Goal: Transaction & Acquisition: Obtain resource

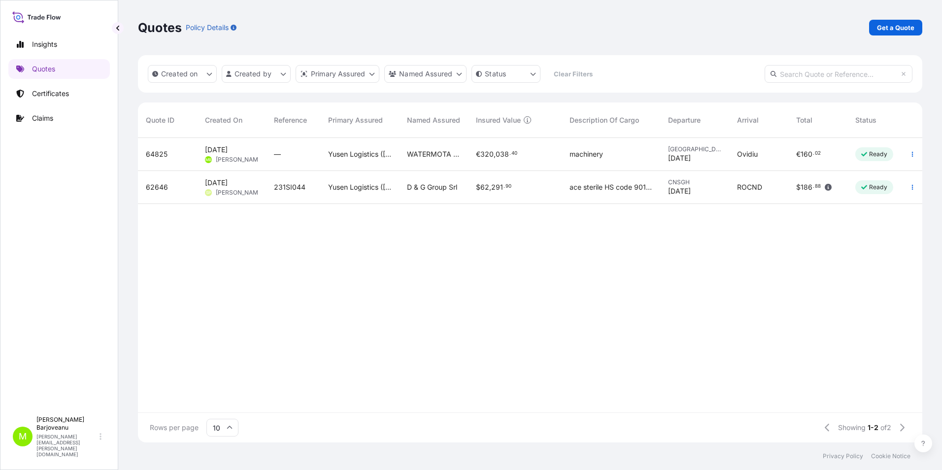
scroll to position [302, 777]
click at [273, 154] on div "—" at bounding box center [293, 154] width 54 height 33
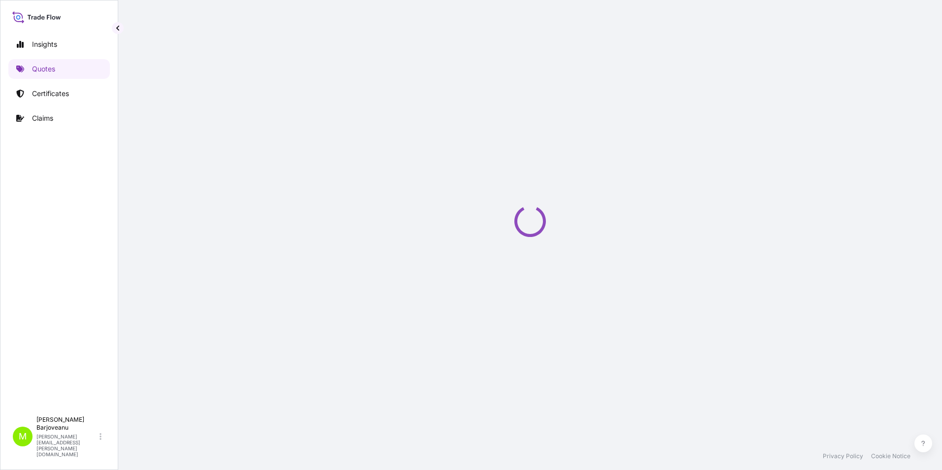
select select "Land"
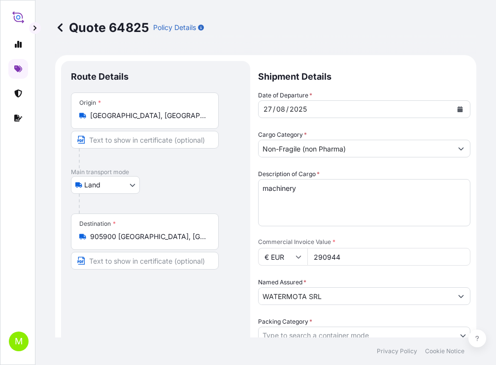
click at [272, 151] on input "Non-Fragile (non Pharma)" at bounding box center [356, 149] width 194 height 18
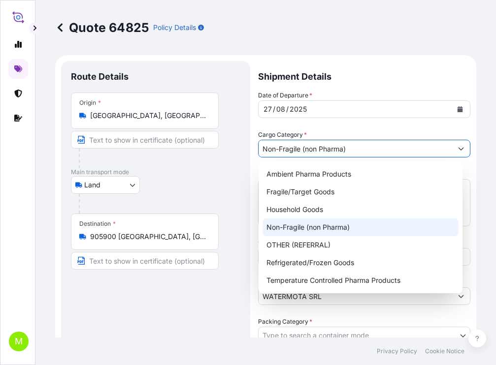
click at [325, 226] on div "Non-Fragile (non Pharma)" at bounding box center [361, 228] width 196 height 18
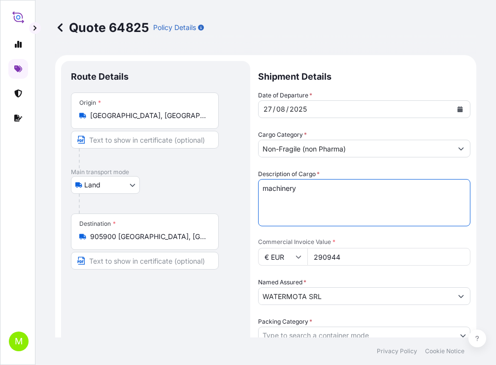
click at [309, 189] on textarea "machinery" at bounding box center [364, 202] width 212 height 47
paste textarea "boat parts"
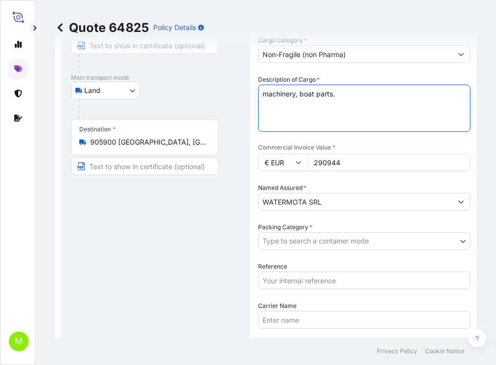
scroll to position [99, 0]
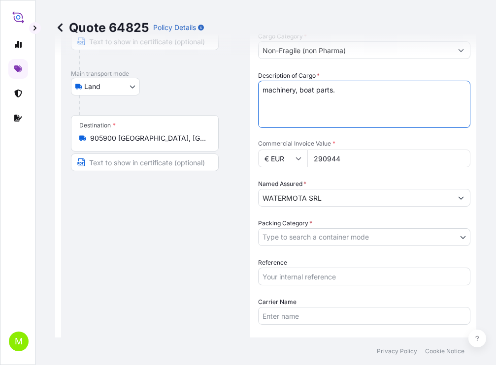
type textarea "machinery, boat parts."
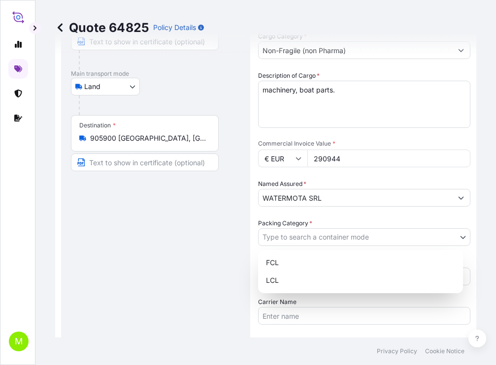
click at [295, 237] on body "M Quote 64825 Policy Details Route Details Place of loading Road / [GEOGRAPHIC_…" at bounding box center [248, 182] width 496 height 365
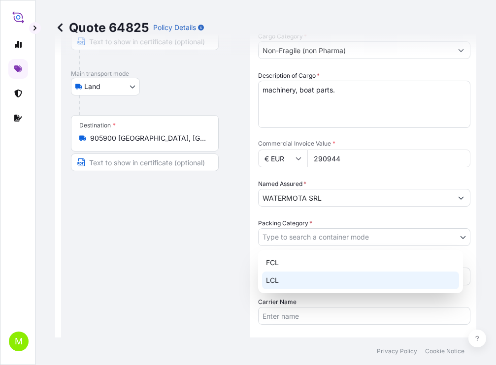
click at [296, 277] on div "LCL" at bounding box center [360, 281] width 197 height 18
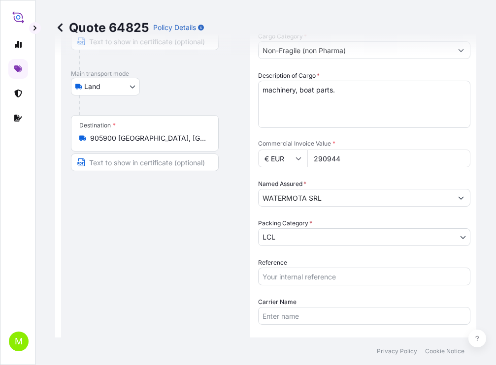
click at [209, 265] on div "Route Details Place of loading Road / [GEOGRAPHIC_DATA] / Inland Origin * [GEOG…" at bounding box center [155, 200] width 169 height 456
click at [291, 281] on input "Reference" at bounding box center [364, 277] width 212 height 18
click at [267, 315] on input "Carrier Name" at bounding box center [364, 316] width 212 height 18
paste input "SCHNELLFRACHT SRL"
click at [200, 308] on div "Route Details Place of loading Road / [GEOGRAPHIC_DATA] / Inland Origin * [GEOG…" at bounding box center [155, 200] width 169 height 456
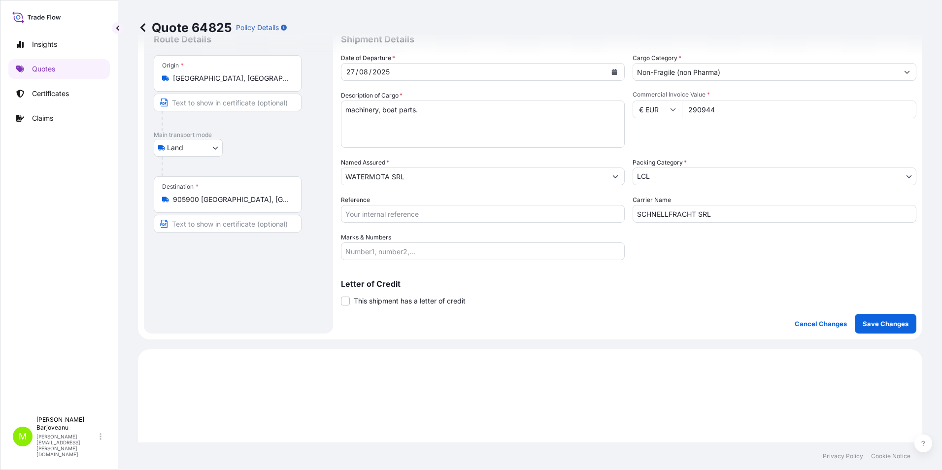
scroll to position [0, 0]
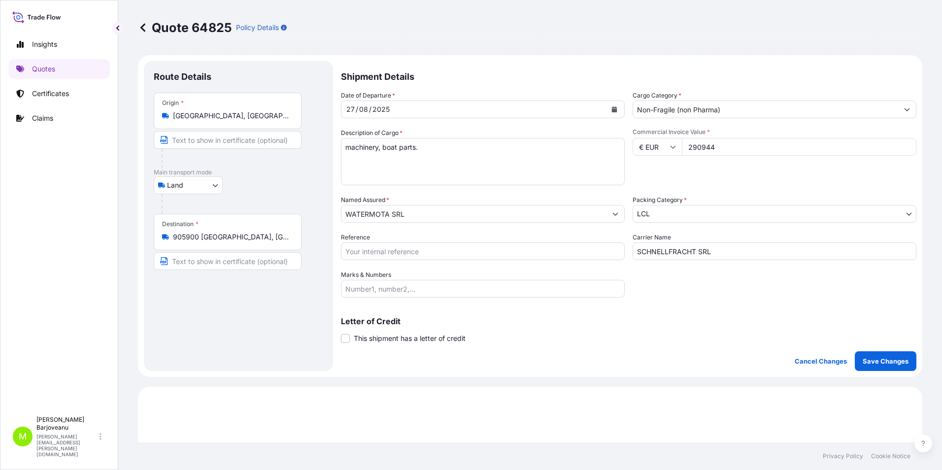
click at [744, 256] on input "SCHNELLFRACHT SRL" at bounding box center [774, 251] width 284 height 18
paste input "BV22RHS BV22XXC"
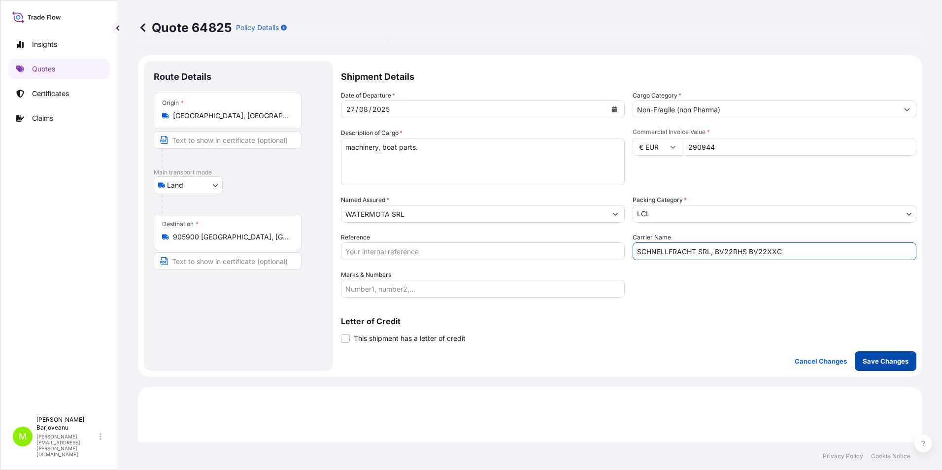
type input "SCHNELLFRACHT SRL, BV22RHS BV22XXC"
click at [882, 363] on p "Save Changes" at bounding box center [885, 361] width 46 height 10
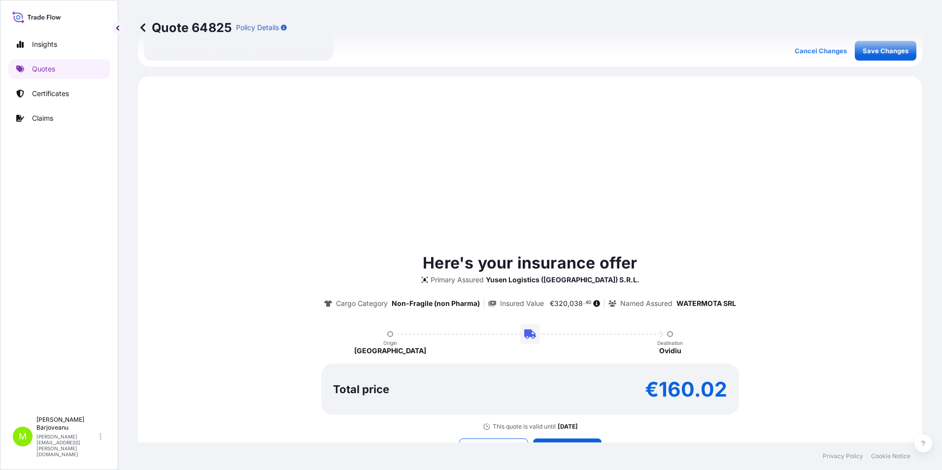
scroll to position [337, 0]
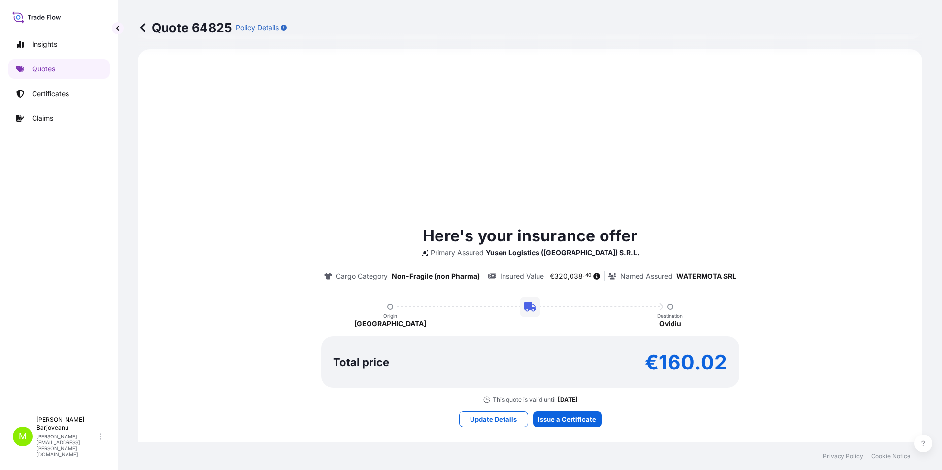
select select "Land"
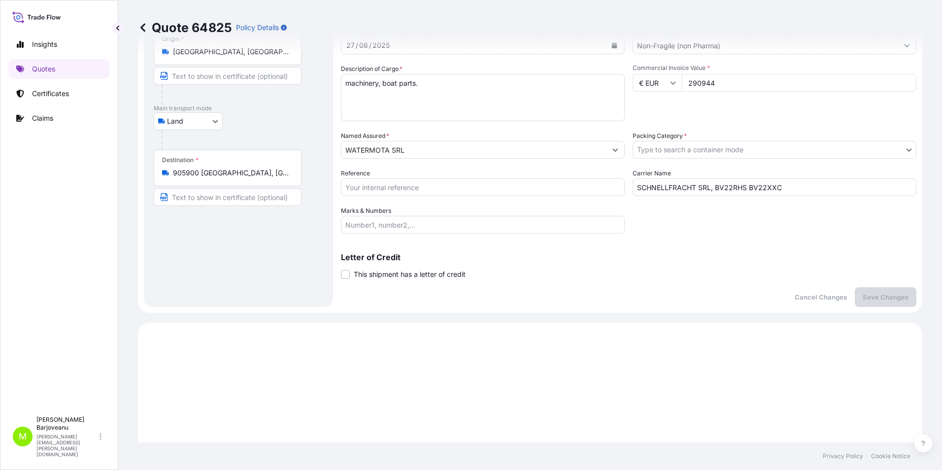
scroll to position [0, 0]
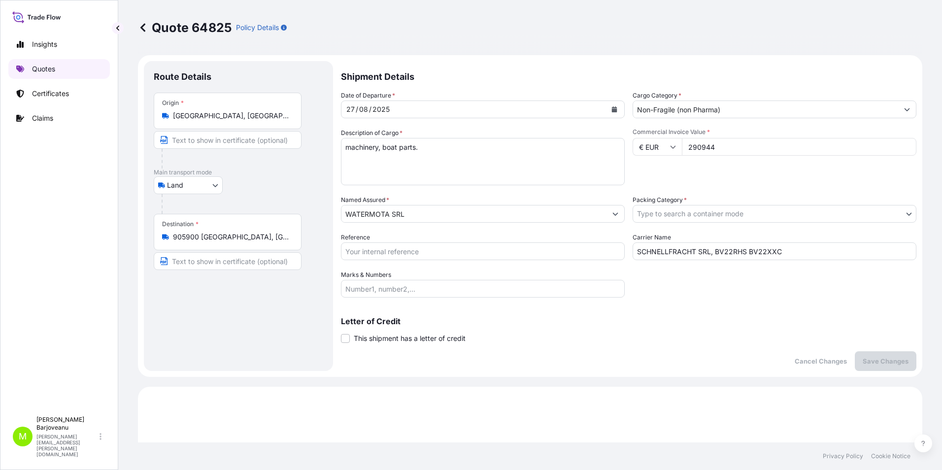
click at [65, 71] on link "Quotes" at bounding box center [58, 69] width 101 height 20
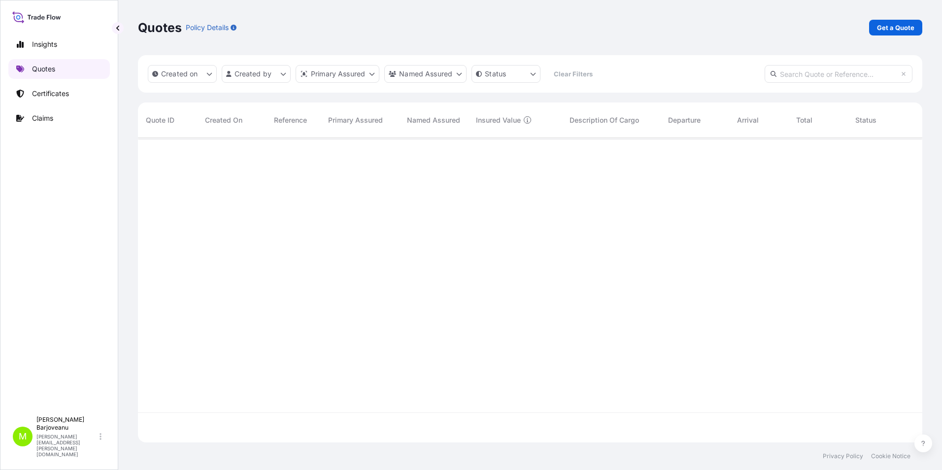
scroll to position [302, 777]
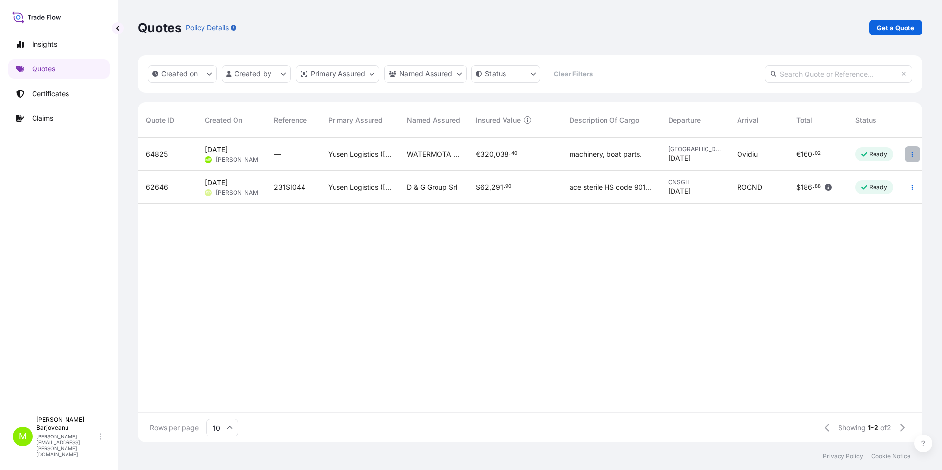
click at [910, 158] on button "button" at bounding box center [912, 154] width 16 height 16
click at [425, 307] on div "64825 [DATE] MB [PERSON_NAME] — Yusen Logistics ([GEOGRAPHIC_DATA]) S.R.L. WATE…" at bounding box center [537, 275] width 798 height 274
click at [466, 151] on div "WATERMOTA SRL" at bounding box center [433, 154] width 69 height 33
select select "Land"
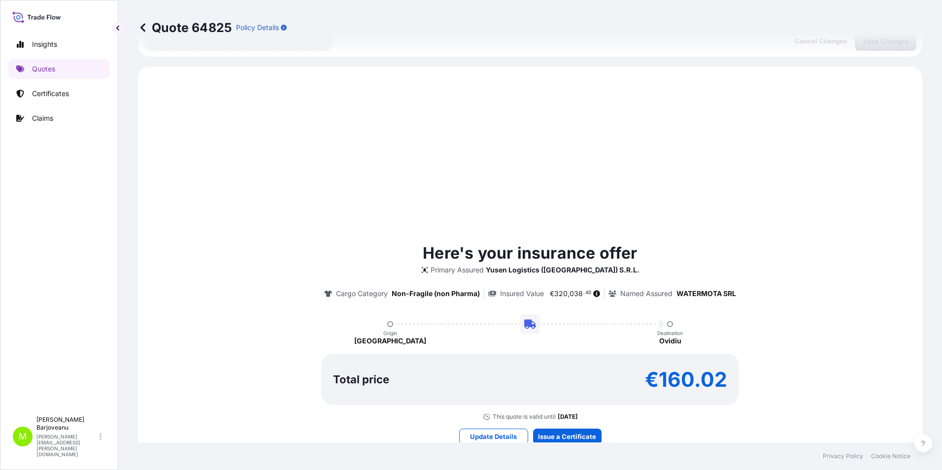
scroll to position [337, 0]
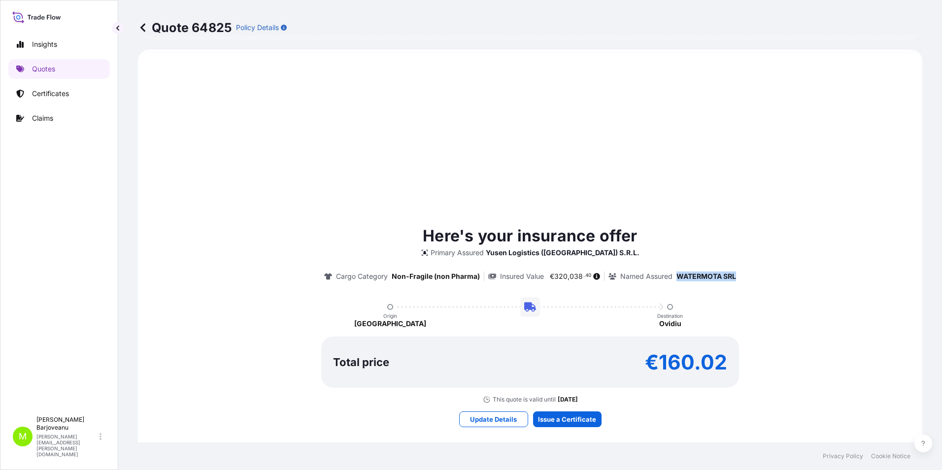
drag, startPoint x: 673, startPoint y: 276, endPoint x: 744, endPoint y: 274, distance: 71.4
click at [744, 274] on div "Here's your insurance offer Primary Assured Yusen Logistics ([GEOGRAPHIC_DATA])…" at bounding box center [530, 313] width 757 height 179
drag, startPoint x: 744, startPoint y: 274, endPoint x: 712, endPoint y: 272, distance: 32.6
copy p "WATERMOTA SRL"
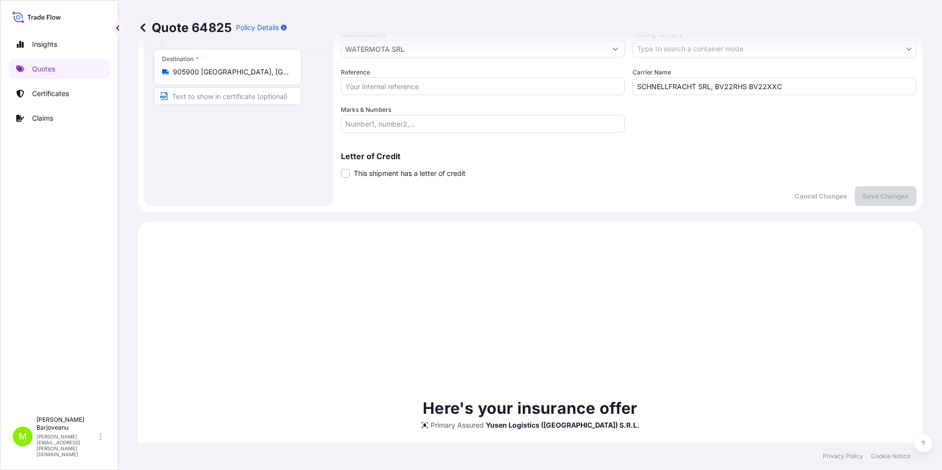
scroll to position [0, 0]
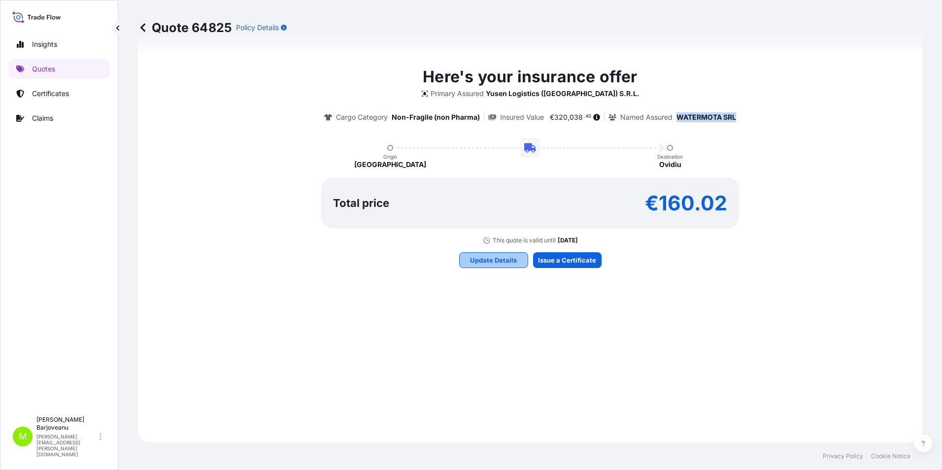
click at [501, 264] on p "Update Details" at bounding box center [493, 260] width 47 height 10
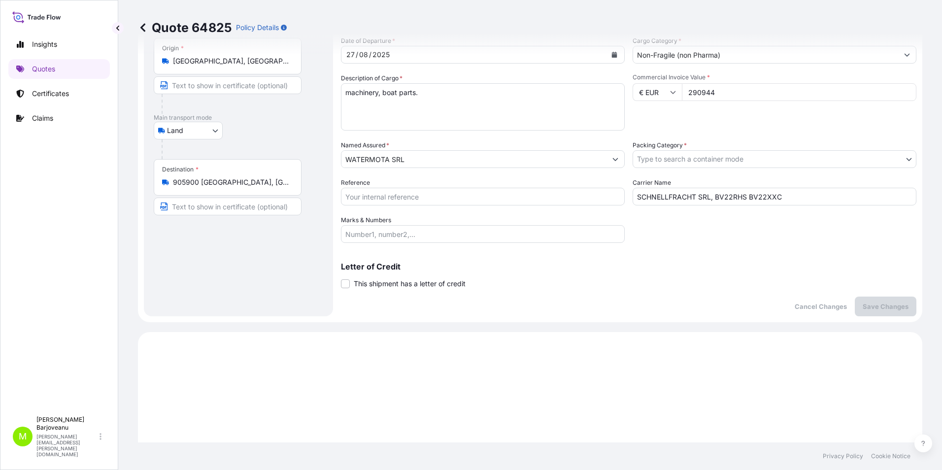
scroll to position [16, 0]
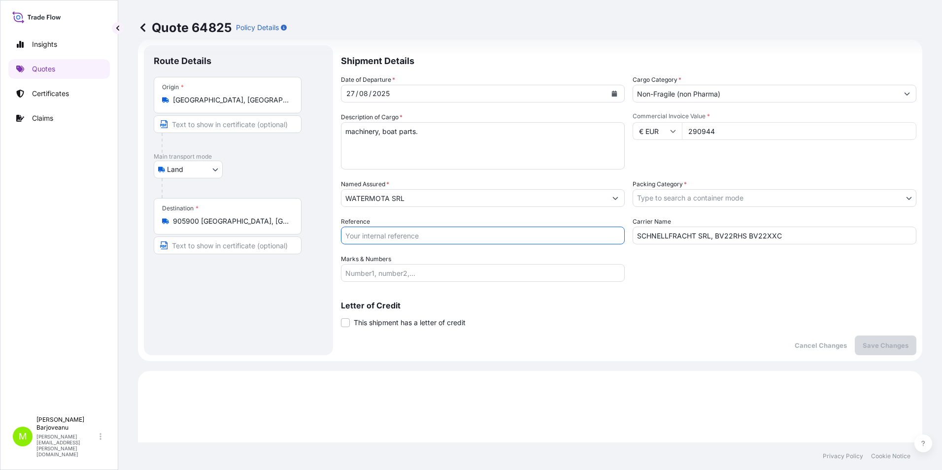
click at [450, 235] on input "Reference" at bounding box center [483, 236] width 284 height 18
click at [271, 339] on div "Route Details Place of loading Road / [GEOGRAPHIC_DATA] / Inland Origin * [GEOG…" at bounding box center [238, 200] width 169 height 290
drag, startPoint x: 342, startPoint y: 258, endPoint x: 393, endPoint y: 258, distance: 50.7
click at [393, 258] on div "Marks & Numbers" at bounding box center [483, 268] width 284 height 28
drag, startPoint x: 393, startPoint y: 258, endPoint x: 386, endPoint y: 258, distance: 7.4
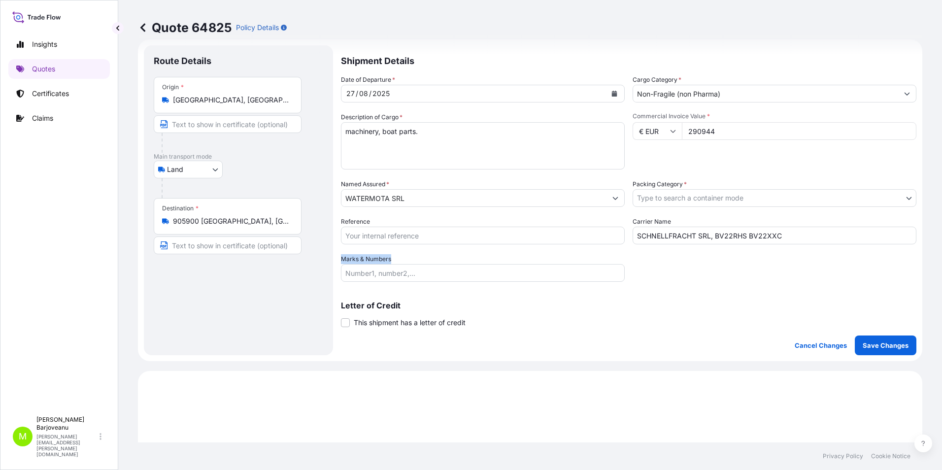
copy label "Marks & Numbers"
click at [430, 275] on input "Marks & Numbers" at bounding box center [483, 273] width 284 height 18
click at [393, 275] on input "Marks & Numbers" at bounding box center [483, 273] width 284 height 18
paste input "1. 2740(L) x 1800 (W) x 2160 (H)/ 5900 kgs 2. 2740(L) x 1800 (W) x 2160 (H)/ 59…"
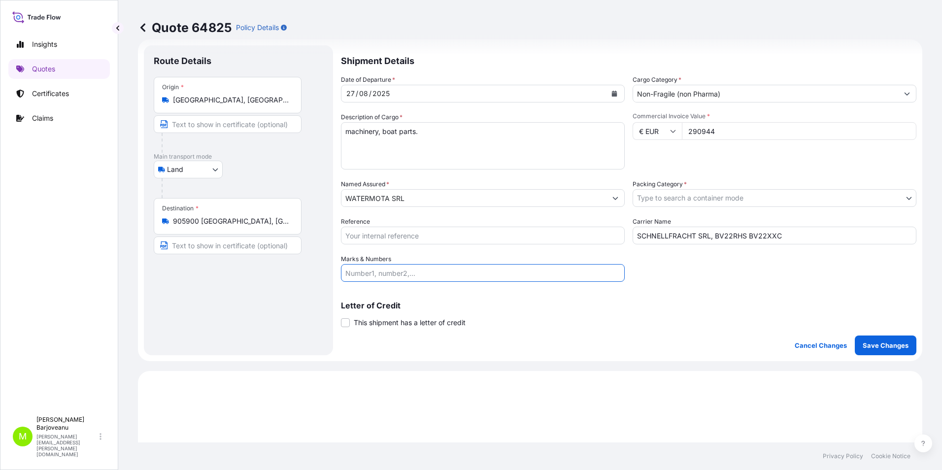
type input "1. 2740(L) x 1800 (W) x 2160 (H)/ 5900 kgs 2. 2740(L) x 1800 (W) x 2160 (H)/ 59…"
click at [555, 323] on div "Letter of Credit This shipment has a letter of credit Letter of credit * Letter…" at bounding box center [628, 314] width 575 height 26
click at [495, 241] on input "Reference" at bounding box center [483, 236] width 284 height 18
drag, startPoint x: 560, startPoint y: 340, endPoint x: 561, endPoint y: 346, distance: 5.8
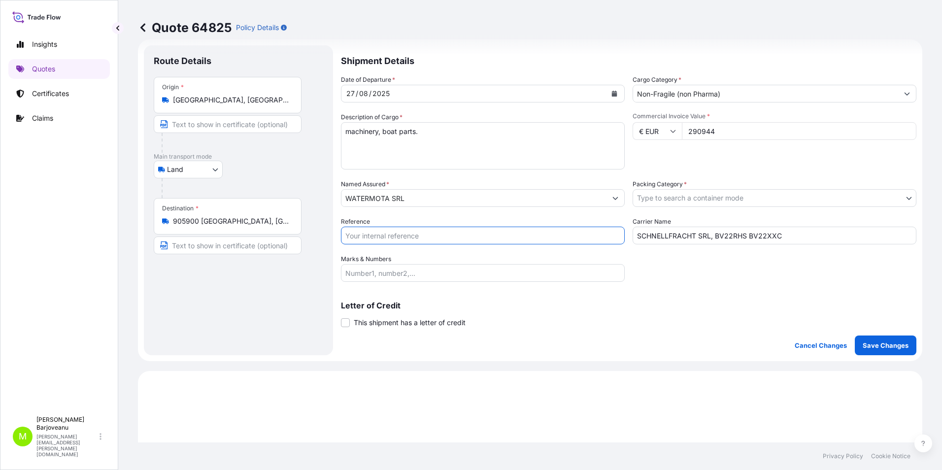
click at [560, 340] on div "Shipment Details Date of Departure * [DATE] Cargo Category * Non-Fragile (non P…" at bounding box center [628, 200] width 575 height 310
click at [692, 195] on body "Insights Quotes Certificates Claims M [PERSON_NAME] [PERSON_NAME][EMAIL_ADDRESS…" at bounding box center [471, 235] width 942 height 470
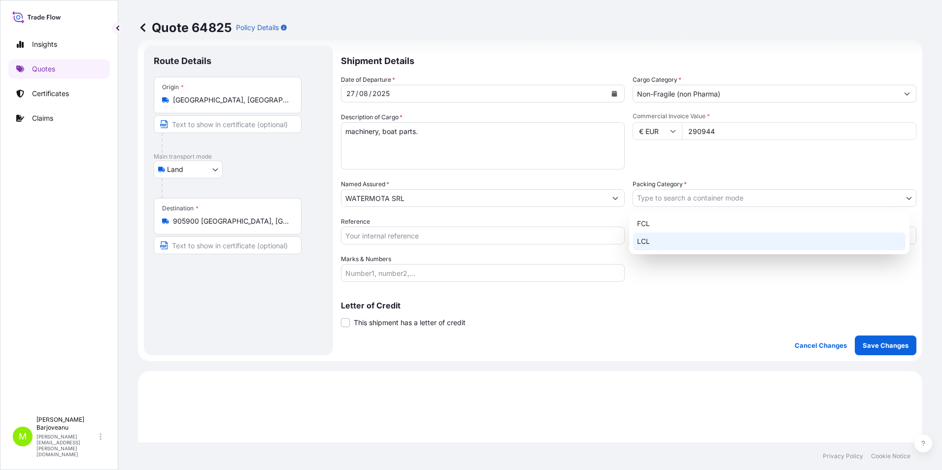
click at [689, 237] on div "LCL" at bounding box center [769, 241] width 272 height 18
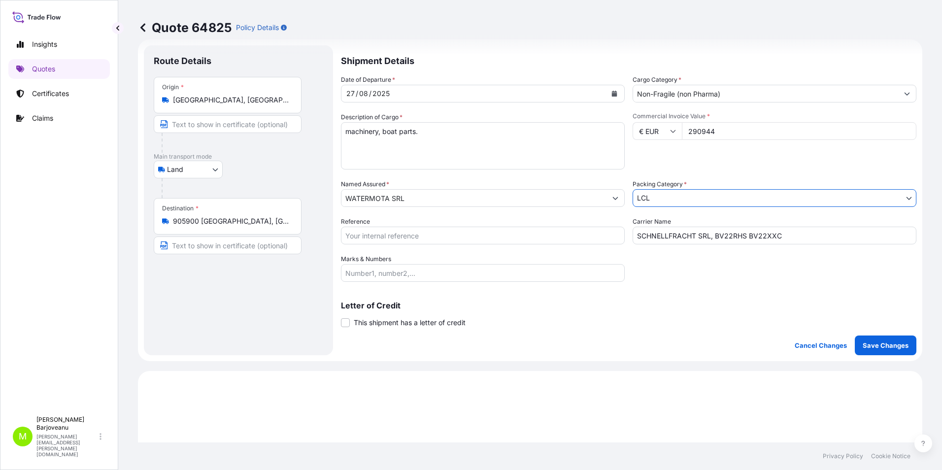
click at [670, 300] on div "Letter of Credit This shipment has a letter of credit Letter of credit * Letter…" at bounding box center [628, 309] width 575 height 38
click at [862, 342] on p "Save Changes" at bounding box center [885, 345] width 46 height 10
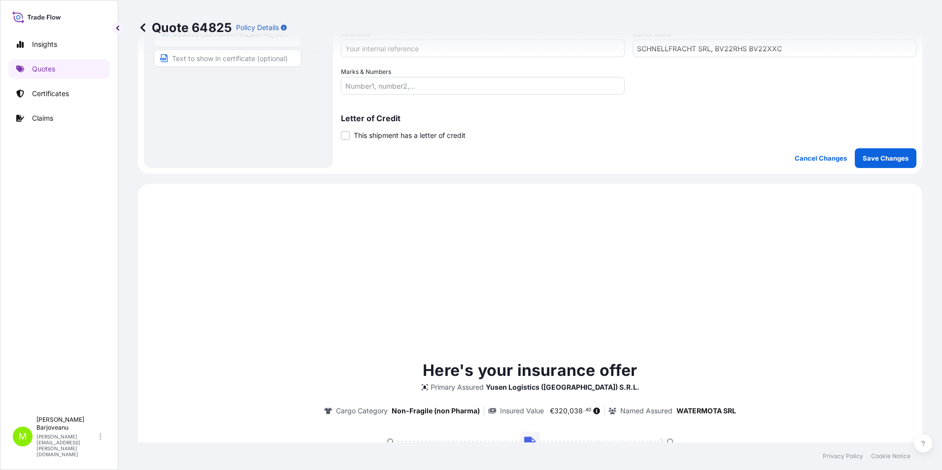
scroll to position [337, 0]
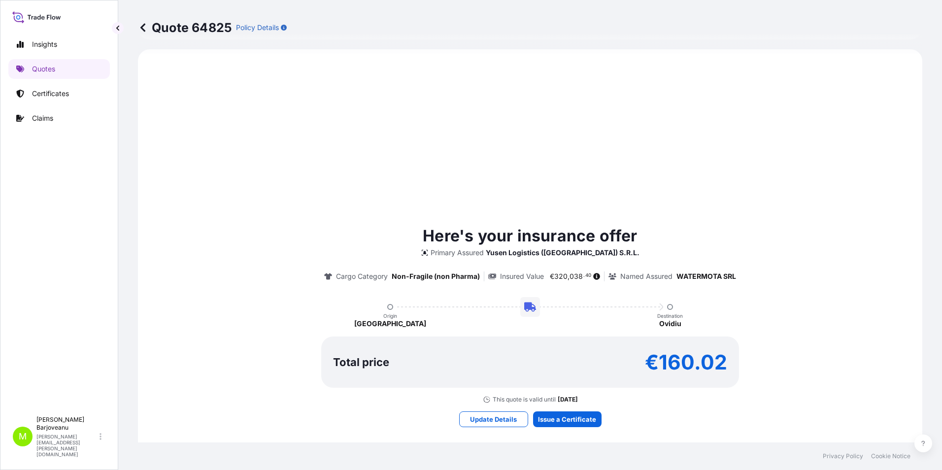
select select "Land"
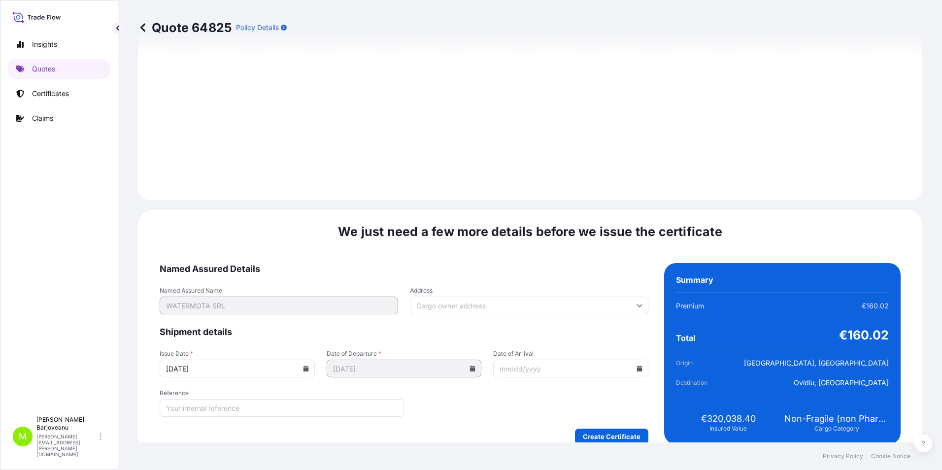
scroll to position [1013, 0]
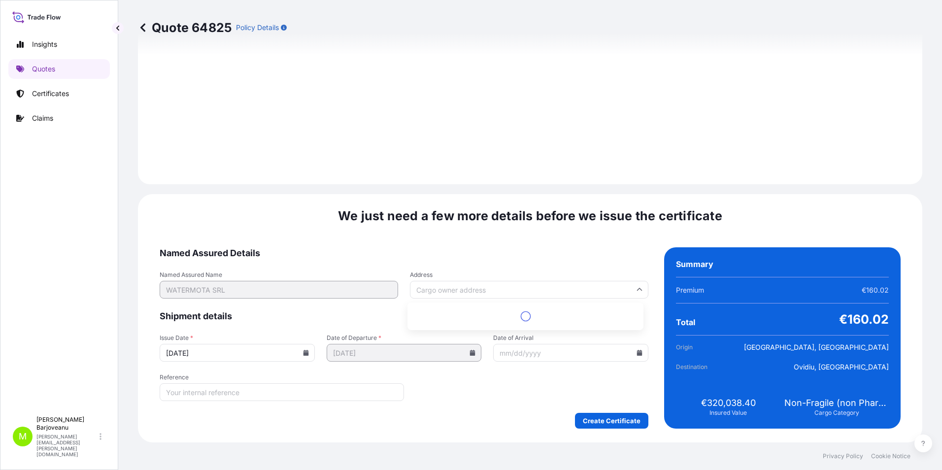
click at [444, 292] on input "Address" at bounding box center [529, 290] width 238 height 18
click at [439, 253] on span "Named Assured Details" at bounding box center [404, 253] width 489 height 12
click at [520, 352] on input "Date of Arrival" at bounding box center [570, 353] width 155 height 18
click at [637, 354] on icon at bounding box center [639, 353] width 5 height 6
click at [523, 192] on button at bounding box center [515, 200] width 16 height 16
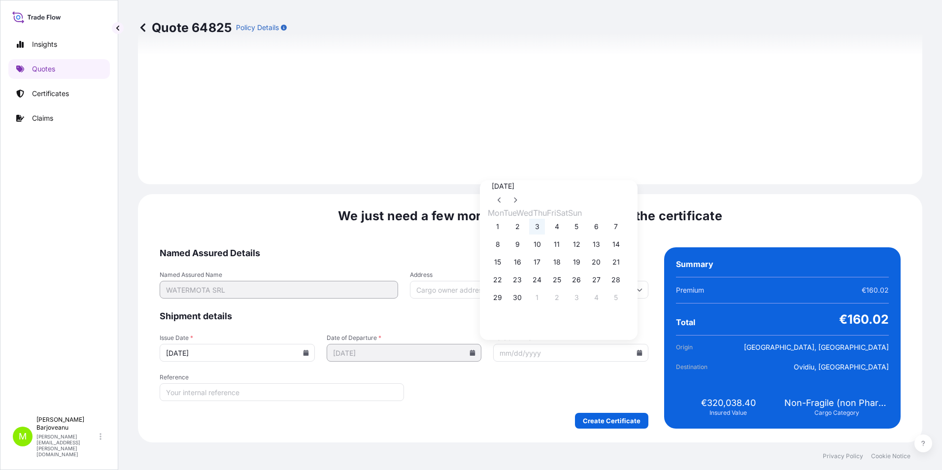
click at [543, 229] on button "3" at bounding box center [537, 227] width 16 height 16
type input "[DATE]"
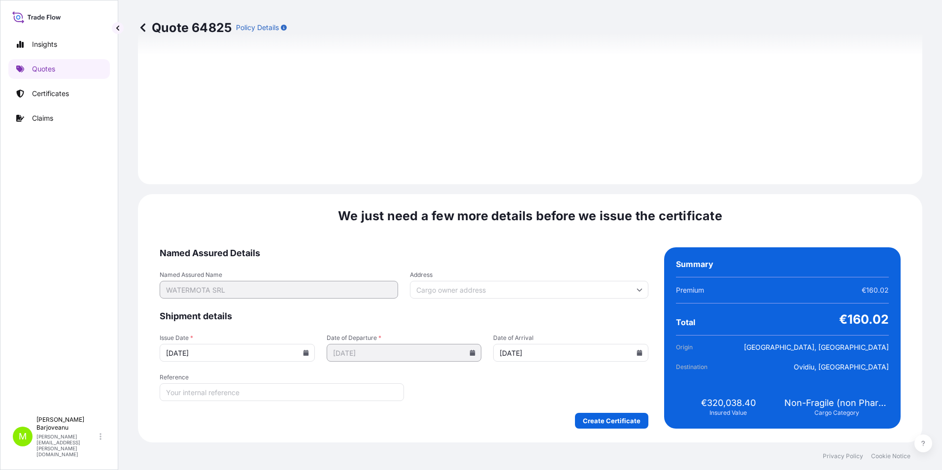
click at [514, 425] on div "Create Certificate" at bounding box center [404, 421] width 489 height 16
click at [345, 394] on input "Reference" at bounding box center [282, 392] width 244 height 18
click at [449, 406] on form "Named Assured Details Named Assured Name WATERMOTA SRL Address Shipment details…" at bounding box center [404, 337] width 489 height 181
click at [485, 290] on input "Address" at bounding box center [529, 290] width 238 height 18
paste input "Str. Carierei 5 HALA METALICA"
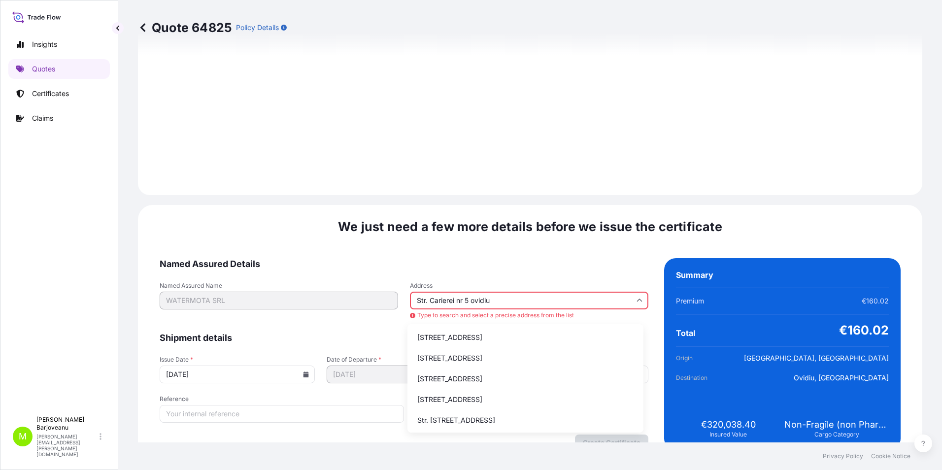
scroll to position [1, 0]
type input "Str. Carierei nr 5 ovidiu"
click at [514, 257] on div "We just need a few more details before we issue the certificate Named Assured D…" at bounding box center [530, 334] width 784 height 259
click at [384, 305] on div "Named Assured Name WATERMOTA SRL Address Str. Carierei nr 5 ovidiu Type to sear…" at bounding box center [404, 301] width 489 height 38
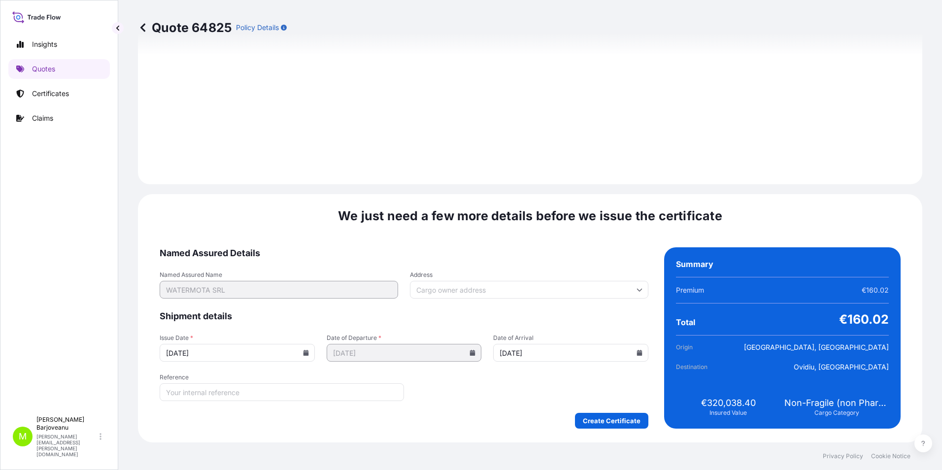
click at [436, 223] on span "We just need a few more details before we issue the certificate" at bounding box center [530, 216] width 384 height 16
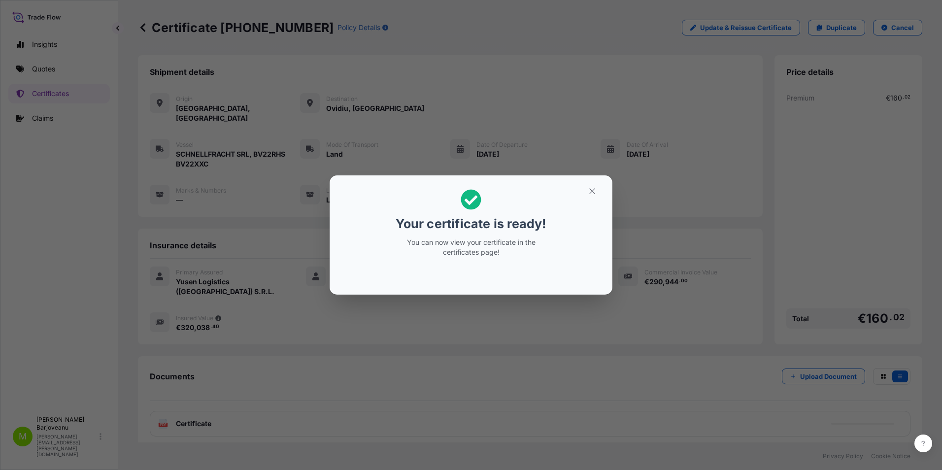
click at [554, 338] on div "Your certificate is ready! You can now view your certificate in the certificate…" at bounding box center [471, 235] width 942 height 470
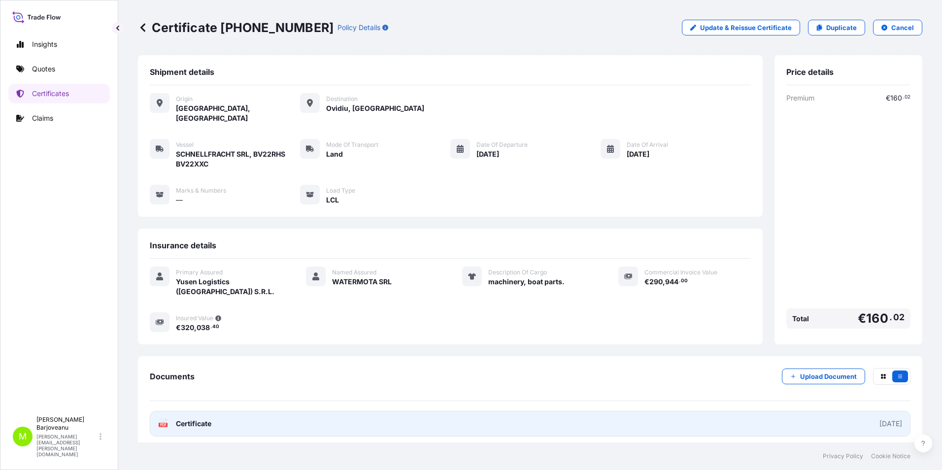
click at [220, 412] on link "PDF Certificate [DATE]" at bounding box center [530, 424] width 760 height 26
